Goal: Find specific page/section: Find specific page/section

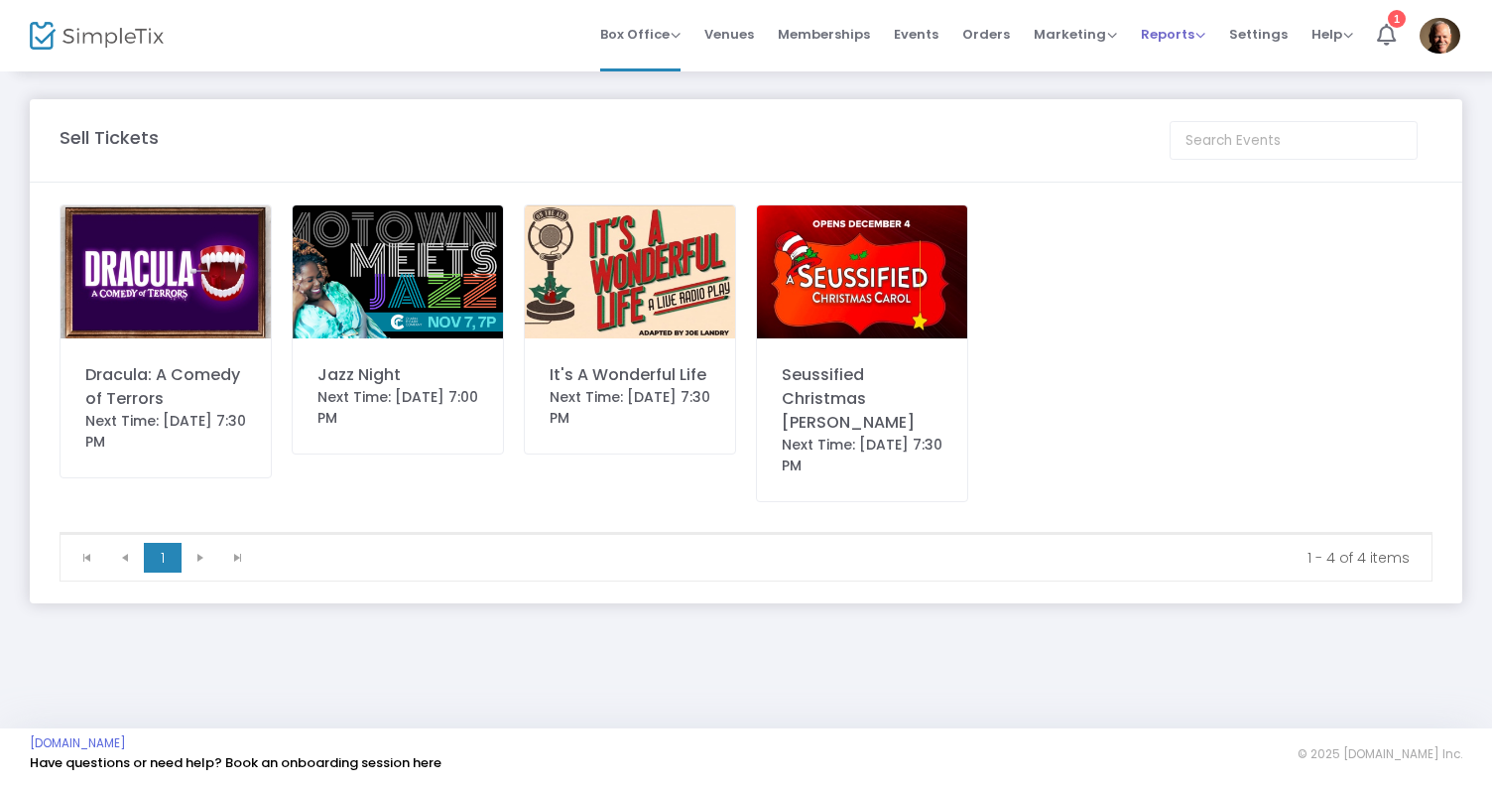
click at [1166, 34] on span "Reports" at bounding box center [1173, 34] width 64 height 19
click at [1184, 112] on li "Sales Reports" at bounding box center [1205, 105] width 129 height 39
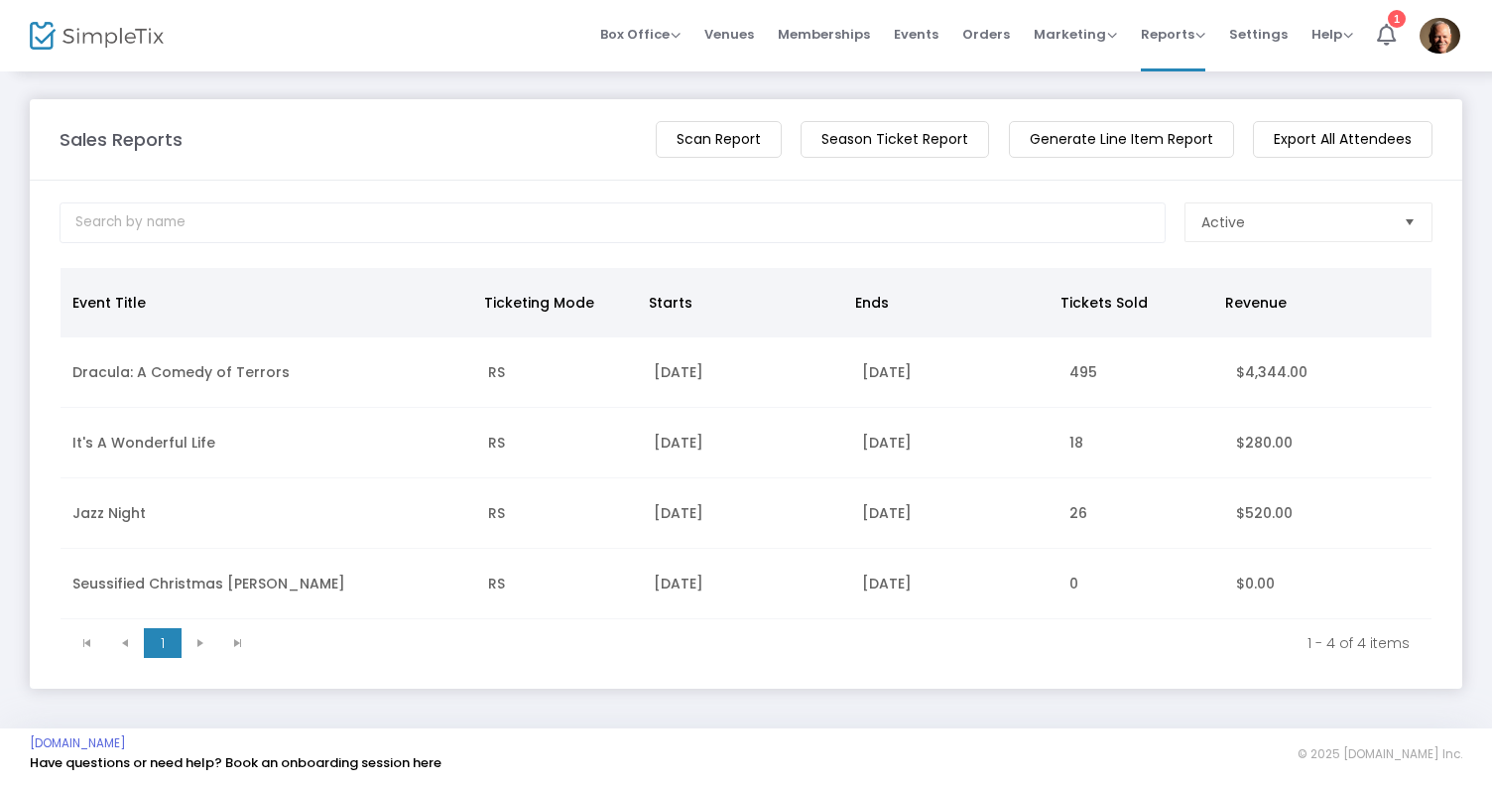
click at [77, 38] on img at bounding box center [97, 36] width 134 height 29
